Goal: Communication & Community: Answer question/provide support

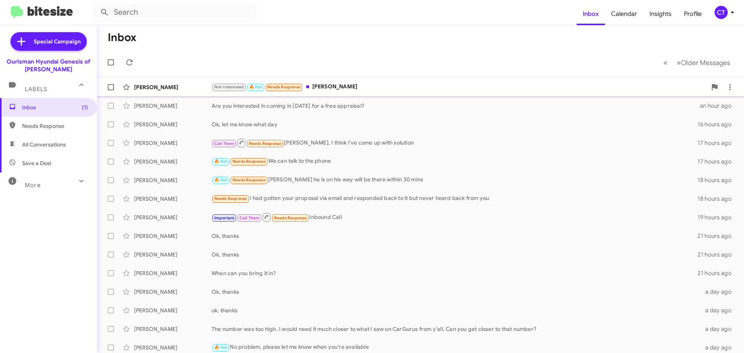
click at [334, 83] on div "Not-Interested 🔥 Hot Needs Response Harry Jackson" at bounding box center [460, 87] width 496 height 9
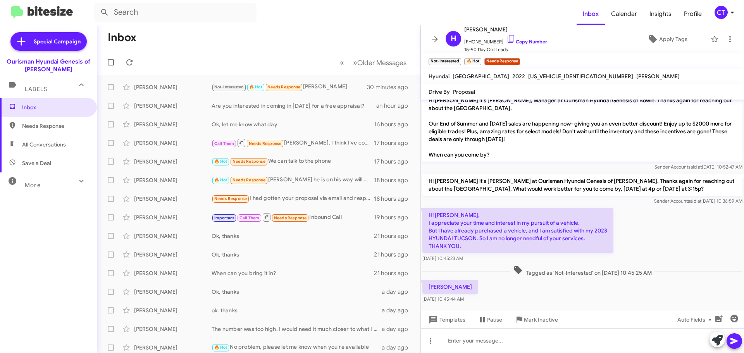
scroll to position [47, 0]
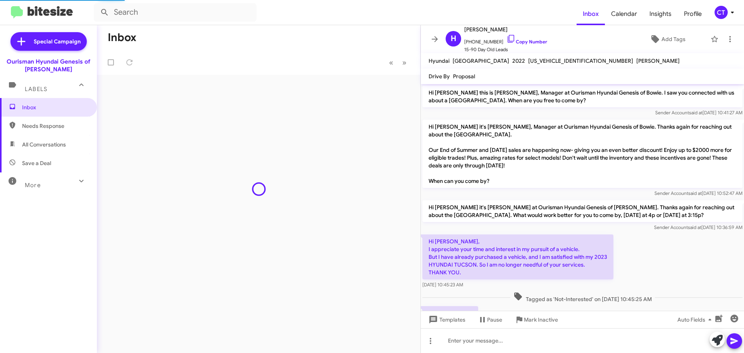
scroll to position [32, 0]
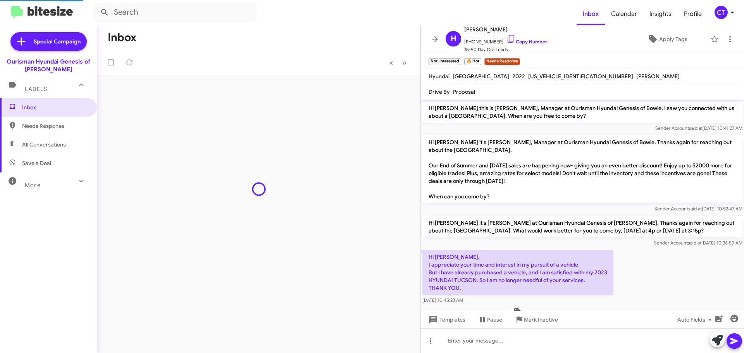
scroll to position [32, 0]
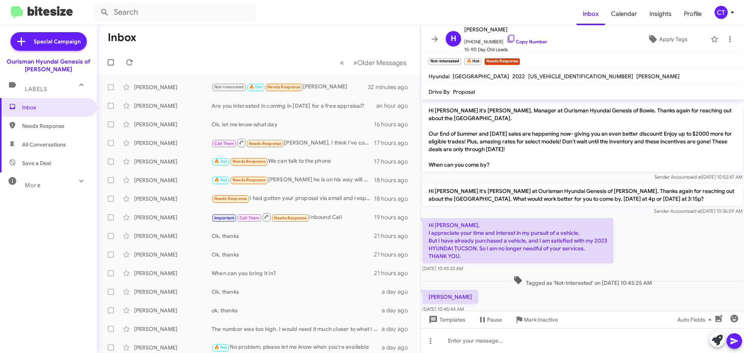
click at [733, 10] on icon at bounding box center [732, 12] width 9 height 9
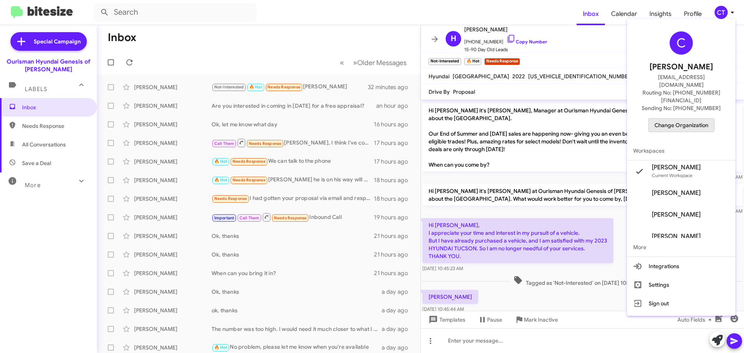
click at [682, 119] on span "Change Organization" at bounding box center [682, 125] width 54 height 13
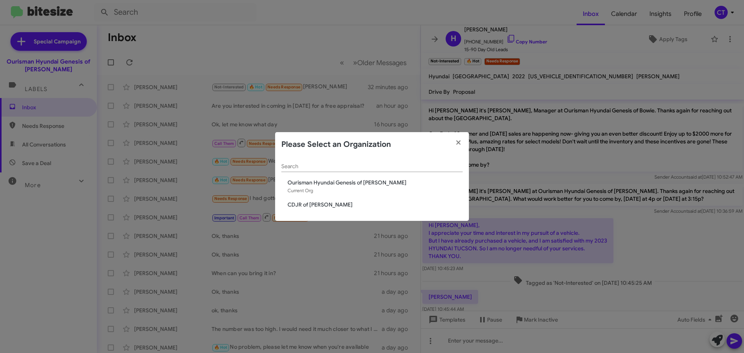
click at [323, 202] on span "CDJR of [PERSON_NAME]" at bounding box center [375, 205] width 175 height 8
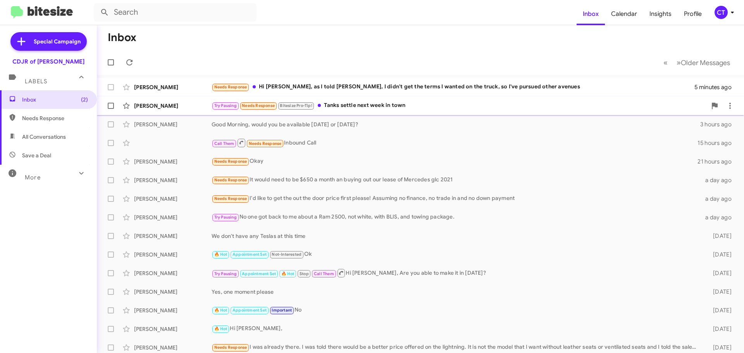
drag, startPoint x: 366, startPoint y: 109, endPoint x: 359, endPoint y: 113, distance: 7.5
click at [366, 109] on div "Try Pausing Needs Response Bitesize Pro-Tip! Tanks settle next week in town" at bounding box center [460, 105] width 496 height 9
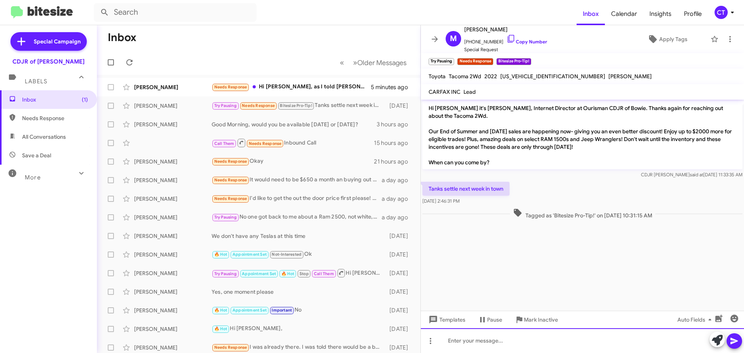
click at [478, 346] on div at bounding box center [582, 340] width 323 height 25
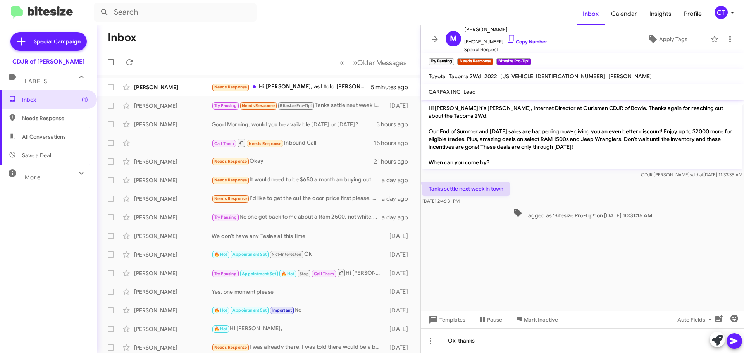
click at [734, 338] on icon at bounding box center [734, 341] width 9 height 9
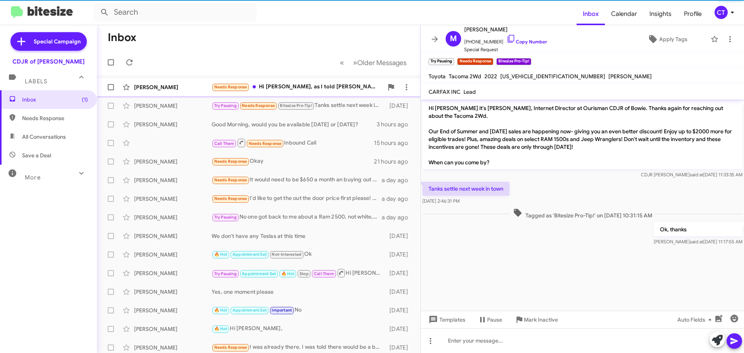
click at [308, 88] on div "Needs Response Hi Ciara, as I told Micah, I didn't get the terms I wanted on th…" at bounding box center [298, 87] width 172 height 9
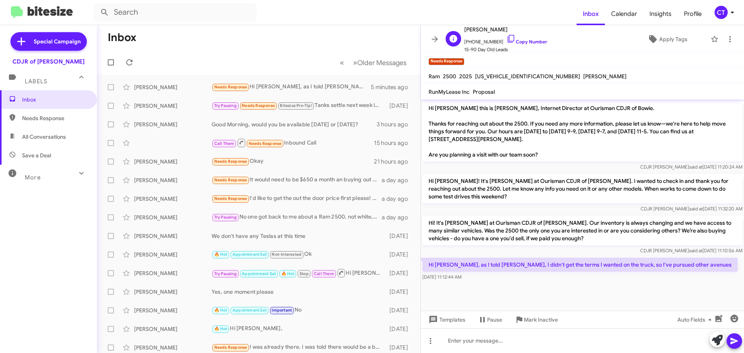
drag, startPoint x: 502, startPoint y: 38, endPoint x: 459, endPoint y: 48, distance: 44.6
click at [507, 38] on icon at bounding box center [511, 38] width 9 height 9
click at [533, 291] on mat-tooltip-component "Mark Inactive" at bounding box center [535, 301] width 41 height 23
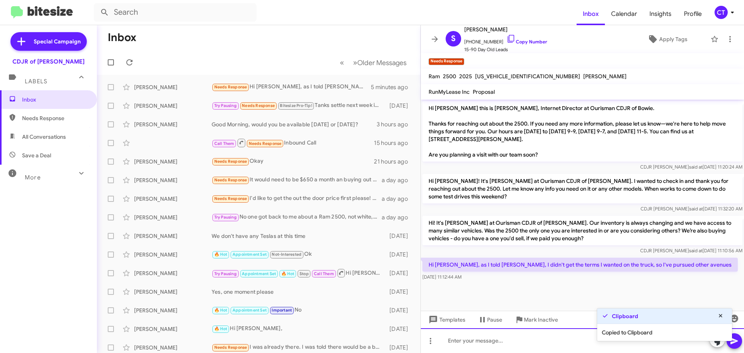
click at [501, 345] on div at bounding box center [582, 340] width 323 height 25
click at [735, 345] on icon at bounding box center [734, 341] width 9 height 9
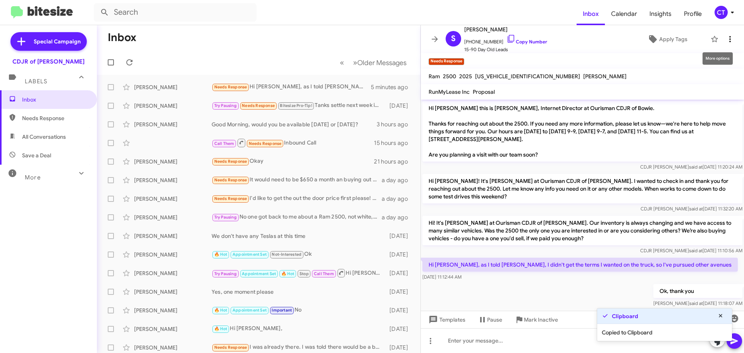
click at [726, 37] on icon at bounding box center [730, 39] width 9 height 9
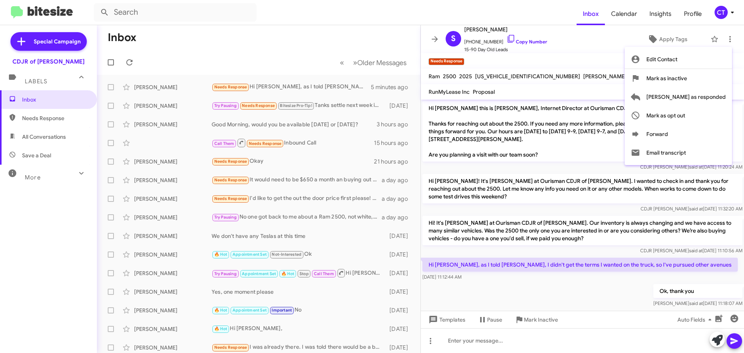
drag, startPoint x: 424, startPoint y: 255, endPoint x: 478, endPoint y: 278, distance: 58.9
click at [478, 278] on div at bounding box center [372, 176] width 744 height 353
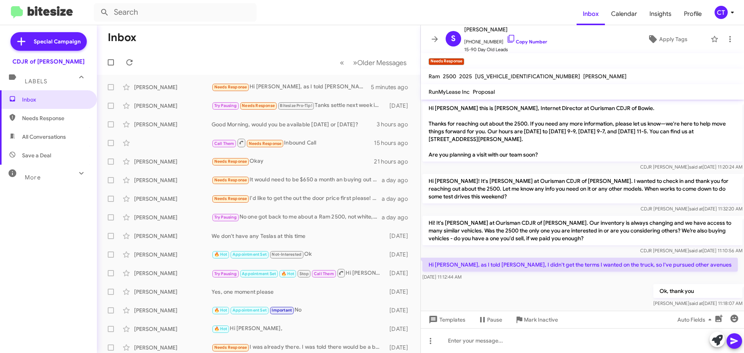
drag, startPoint x: 430, startPoint y: 256, endPoint x: 475, endPoint y: 273, distance: 48.1
click at [475, 273] on div "Hi Ciara, as I told Micah, I didn't get the terms I wanted on the truck, so I'v…" at bounding box center [581, 269] width 316 height 23
copy div "Hi Ciara, as I told Micah, I didn't get the terms I wanted on the truck, so I'v…"
click at [727, 37] on icon at bounding box center [730, 39] width 9 height 9
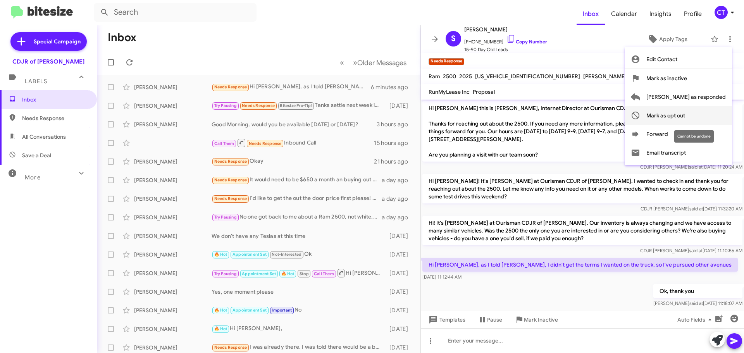
click at [686, 116] on span "Mark as opt out" at bounding box center [666, 115] width 39 height 19
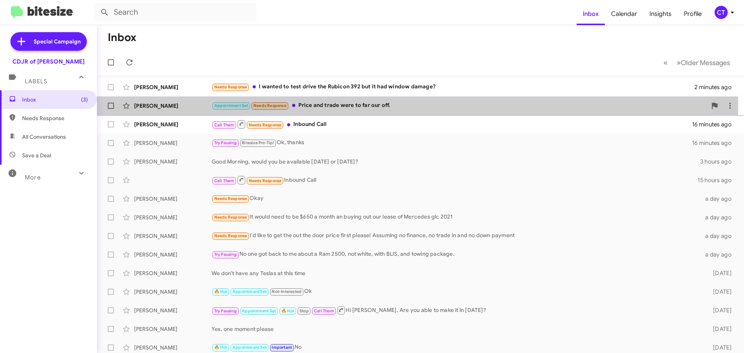
click at [332, 107] on div "Appointment Set Needs Response Price and trade were to far our off." at bounding box center [460, 105] width 496 height 9
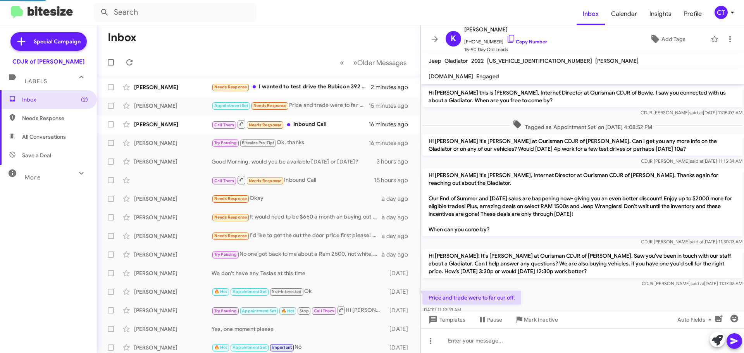
scroll to position [9, 0]
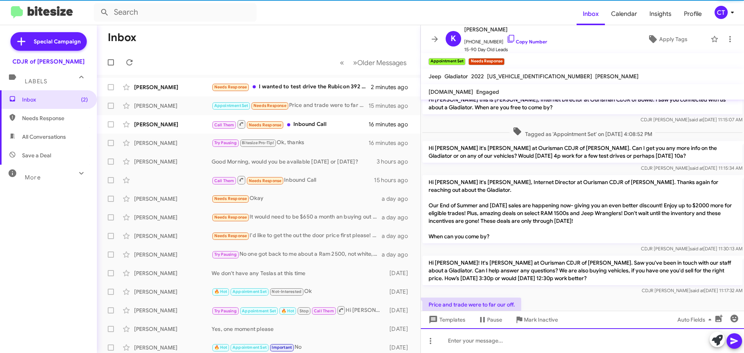
click at [473, 344] on div at bounding box center [582, 340] width 323 height 25
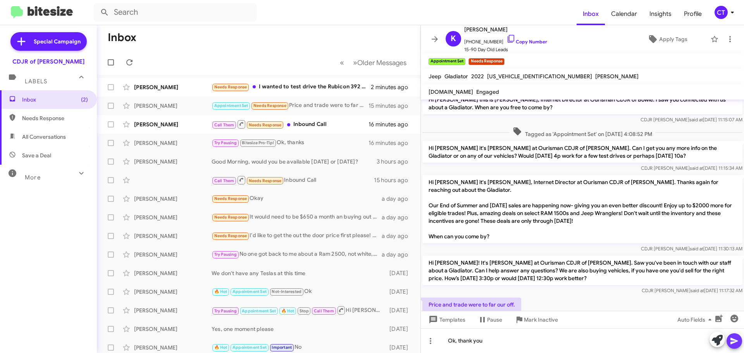
click at [730, 338] on button at bounding box center [735, 341] width 16 height 16
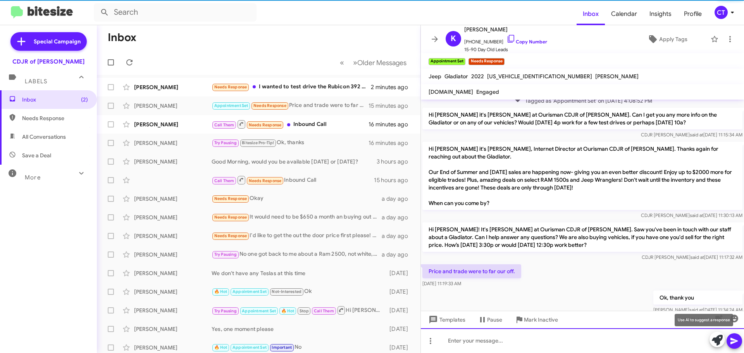
scroll to position [52, 0]
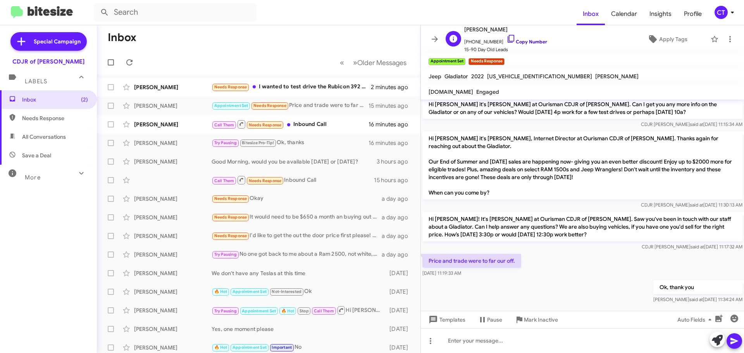
click at [507, 38] on icon at bounding box center [511, 38] width 9 height 9
drag, startPoint x: 426, startPoint y: 250, endPoint x: 471, endPoint y: 272, distance: 50.3
click at [471, 273] on div "Hi Keith this is Ciara Taylor, Internet Director at Ourisman CDJR of Bowie. I s…" at bounding box center [582, 176] width 323 height 258
drag, startPoint x: 470, startPoint y: 252, endPoint x: 506, endPoint y: 273, distance: 41.2
click at [507, 279] on div "Ok, thank you Ciara said at Aug 29, 2025, 11:34:24 AM" at bounding box center [582, 292] width 323 height 26
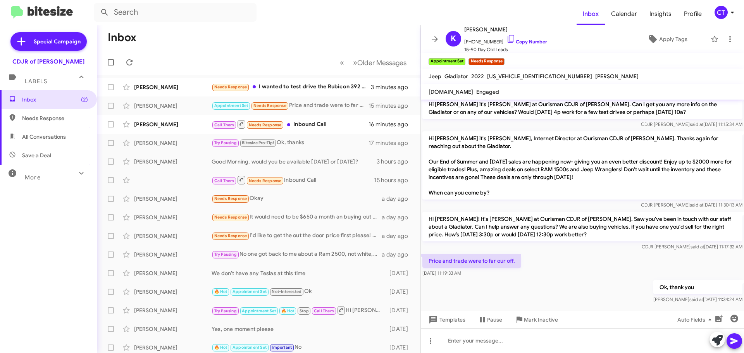
drag, startPoint x: 480, startPoint y: 265, endPoint x: 427, endPoint y: 250, distance: 54.8
click at [427, 254] on div "Price and trade were to far our off. Aug 29, 2025, 11:19:33 AM" at bounding box center [472, 265] width 99 height 23
copy div "Price and trade were to far our off. Aug 29, 2025, 11:19:33 AM"
click at [308, 85] on div "Needs Response I wanted to test drive the Rubicon 392 but it had window damage?" at bounding box center [298, 87] width 172 height 9
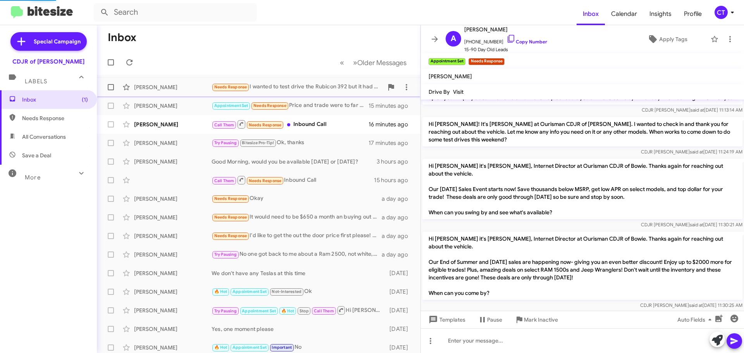
scroll to position [134, 0]
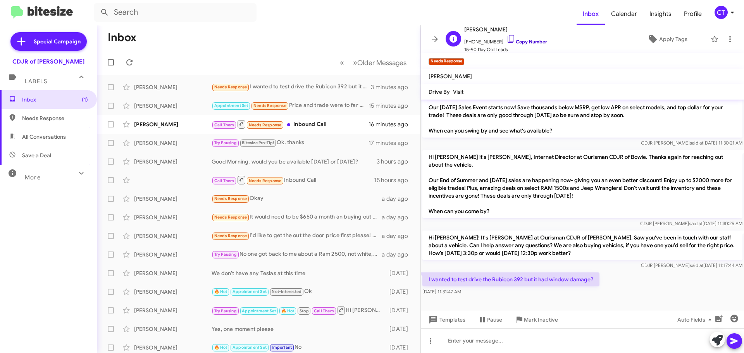
click at [507, 36] on icon at bounding box center [511, 38] width 9 height 9
drag, startPoint x: 425, startPoint y: 275, endPoint x: 480, endPoint y: 296, distance: 59.1
click at [480, 296] on div "I wanted to test drive the Rubicon 392 but it had window damage? Aug 29, 2025, …" at bounding box center [582, 284] width 323 height 26
copy div "I wanted to test drive the Rubicon 392 but it had window damage? Aug 29, 2025, …"
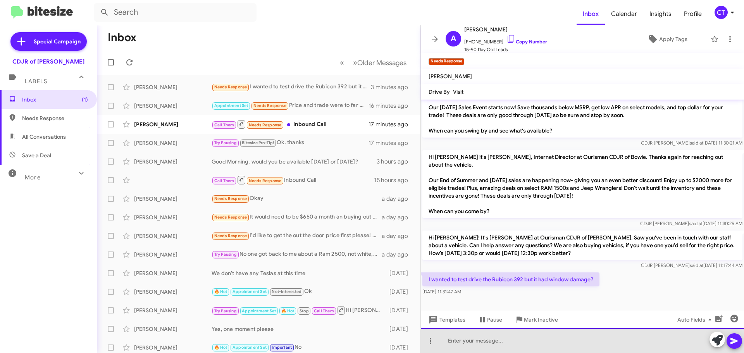
click at [496, 351] on div at bounding box center [582, 340] width 323 height 25
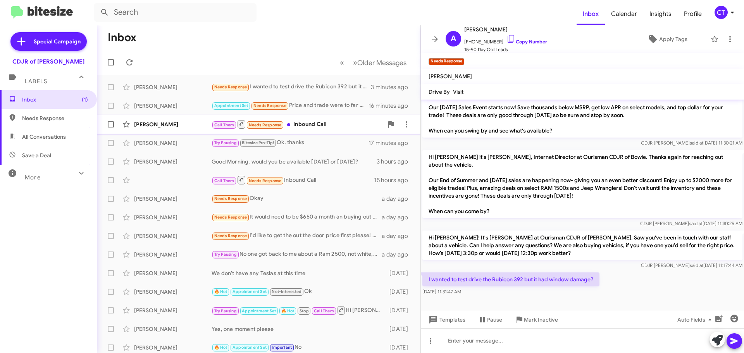
click at [337, 126] on div "Call Them Needs Response Inbound Call" at bounding box center [298, 124] width 172 height 10
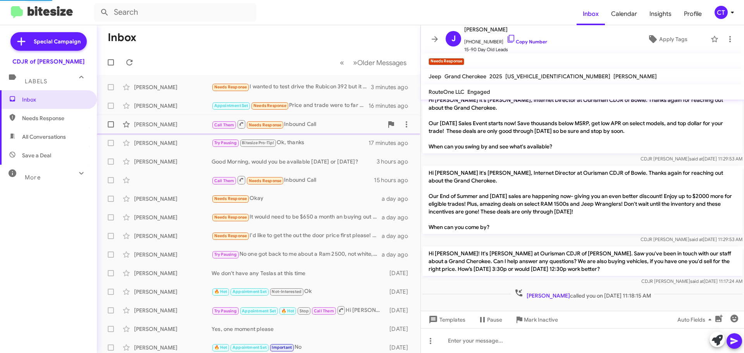
scroll to position [42, 0]
click at [726, 41] on icon at bounding box center [730, 39] width 9 height 9
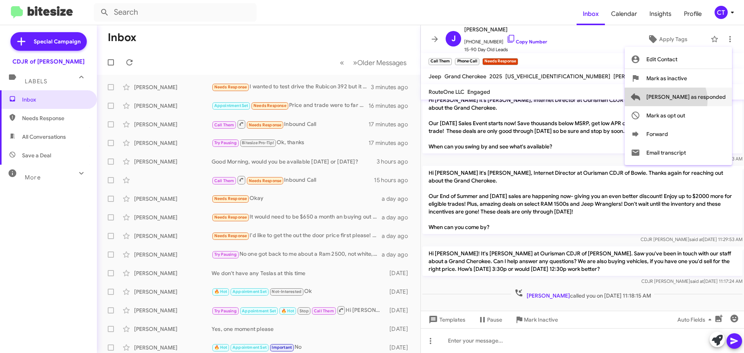
click at [697, 100] on span "Mark as responded" at bounding box center [686, 97] width 79 height 19
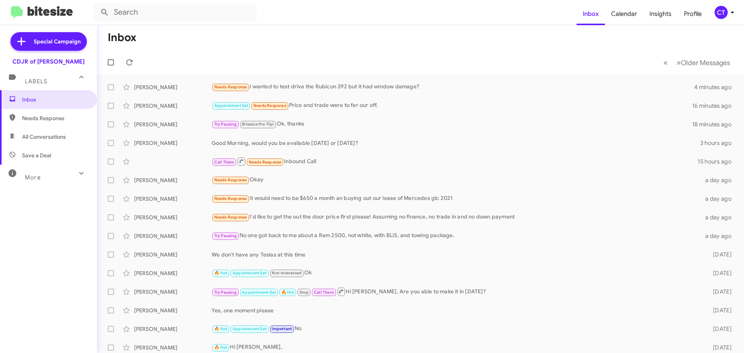
click at [729, 9] on icon at bounding box center [732, 12] width 9 height 9
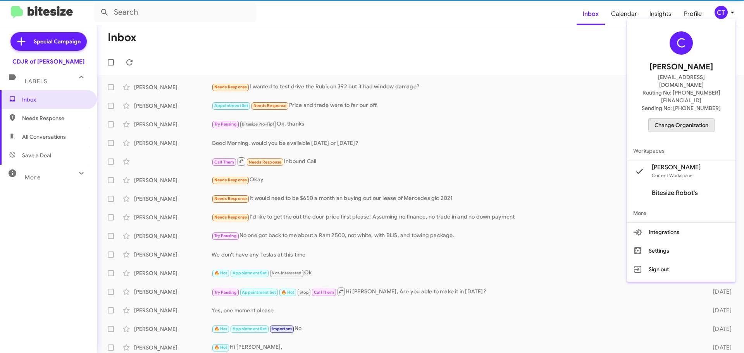
click at [707, 119] on span "Change Organization" at bounding box center [682, 125] width 54 height 13
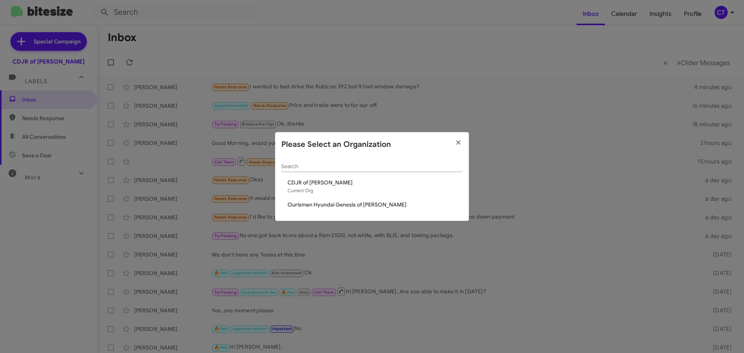
click at [309, 204] on span "Ourisman Hyundai Genesis of [PERSON_NAME]" at bounding box center [375, 205] width 175 height 8
